Goal: Task Accomplishment & Management: Complete application form

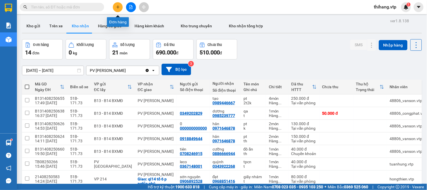
click at [118, 6] on icon "plus" at bounding box center [118, 7] width 4 height 4
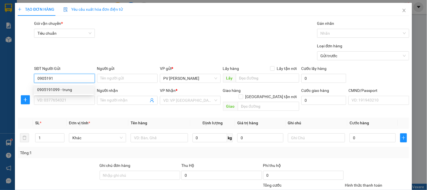
click at [66, 88] on div "0905191099 - trung" at bounding box center [63, 89] width 53 height 6
type input "0905191099"
type input "trung"
type input "0827224652"
type input "tăng"
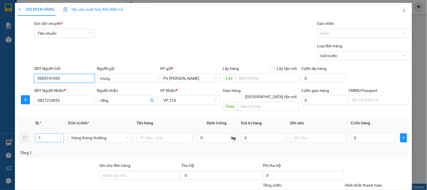
type input "0905191099"
click at [59, 135] on icon "up" at bounding box center [60, 136] width 2 height 2
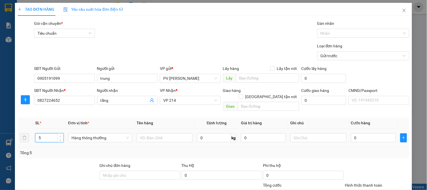
type input "6"
click at [59, 135] on icon "up" at bounding box center [60, 136] width 2 height 2
click at [156, 133] on input "text" at bounding box center [165, 137] width 56 height 9
type input "M"
type input "PK"
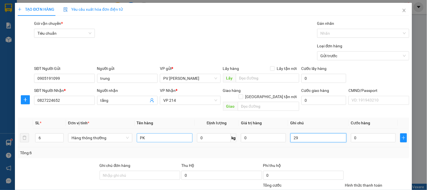
type input "2"
type input "T"
type input "6TH"
type input "2"
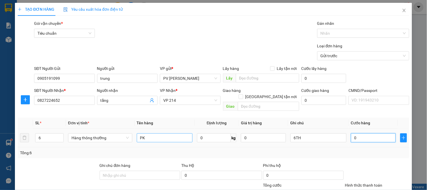
type input "2"
type input "29"
type input "290"
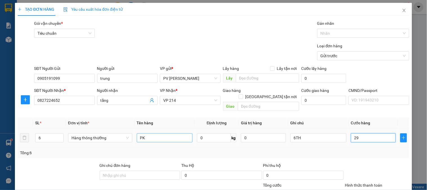
type input "290"
type input "2.900"
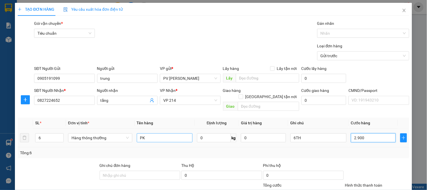
type input "29.000"
type input "290.000"
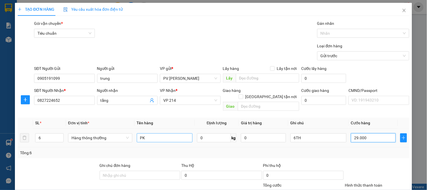
type input "290.000"
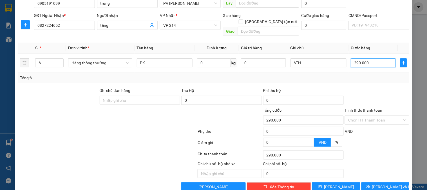
scroll to position [81, 0]
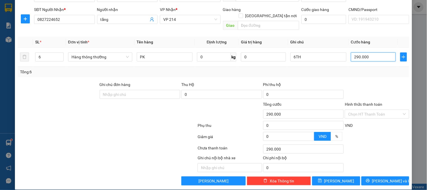
type input "290.000"
click at [380, 169] on div "Transit Pickup Surcharge Ids Transit Deliver Surcharge Ids Transit Deliver Surc…" at bounding box center [213, 63] width 391 height 246
click at [381, 177] on span "[PERSON_NAME] và In" at bounding box center [391, 180] width 39 height 6
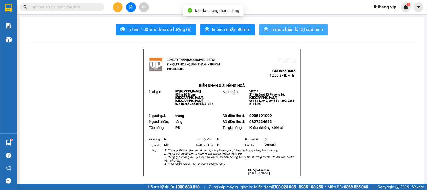
click at [282, 26] on span "In mẫu biên lai tự cấu hình" at bounding box center [296, 29] width 53 height 7
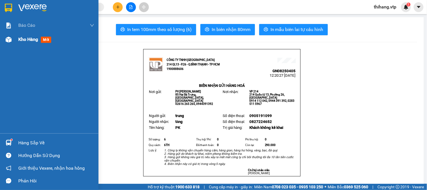
click at [30, 38] on span "Kho hàng" at bounding box center [28, 39] width 20 height 5
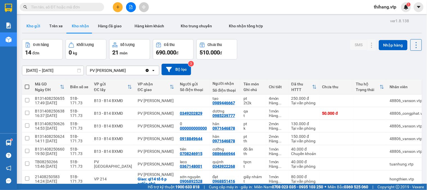
click at [38, 26] on button "Kho gửi" at bounding box center [33, 25] width 23 height 13
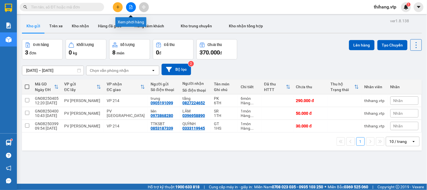
click at [131, 6] on icon "file-add" at bounding box center [131, 7] width 4 height 4
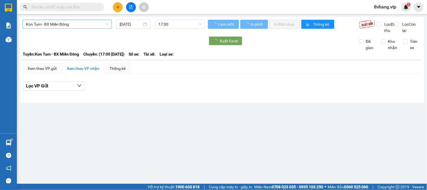
click at [77, 24] on span "Kon Tum - BX Miền Đông" at bounding box center [67, 24] width 82 height 8
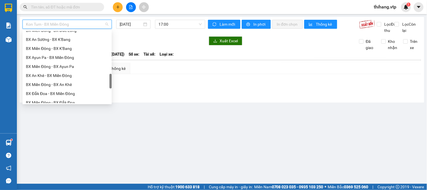
scroll to position [369, 0]
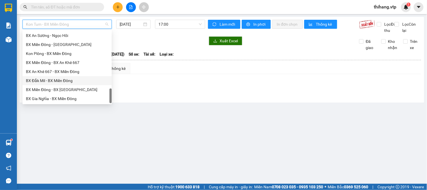
click at [47, 80] on div "BX Đắk Mil - BX Miền Đông" at bounding box center [67, 80] width 82 height 6
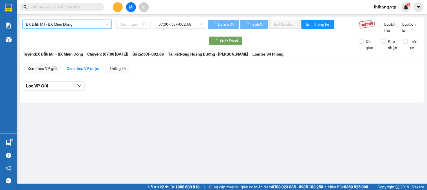
type input "[DATE]"
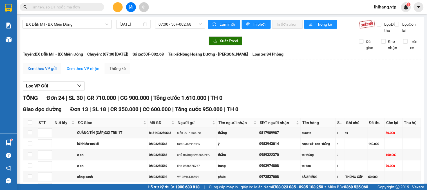
click at [46, 71] on div "Xem theo VP gửi" at bounding box center [42, 68] width 29 height 6
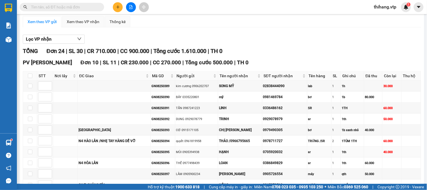
scroll to position [39, 0]
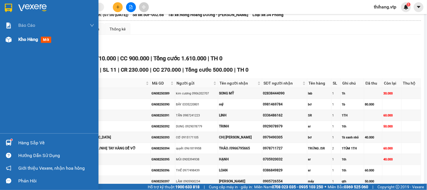
click at [24, 39] on span "Kho hàng" at bounding box center [28, 39] width 20 height 5
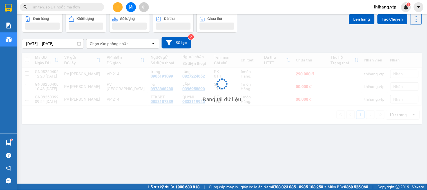
scroll to position [26, 0]
